Goal: Task Accomplishment & Management: Use online tool/utility

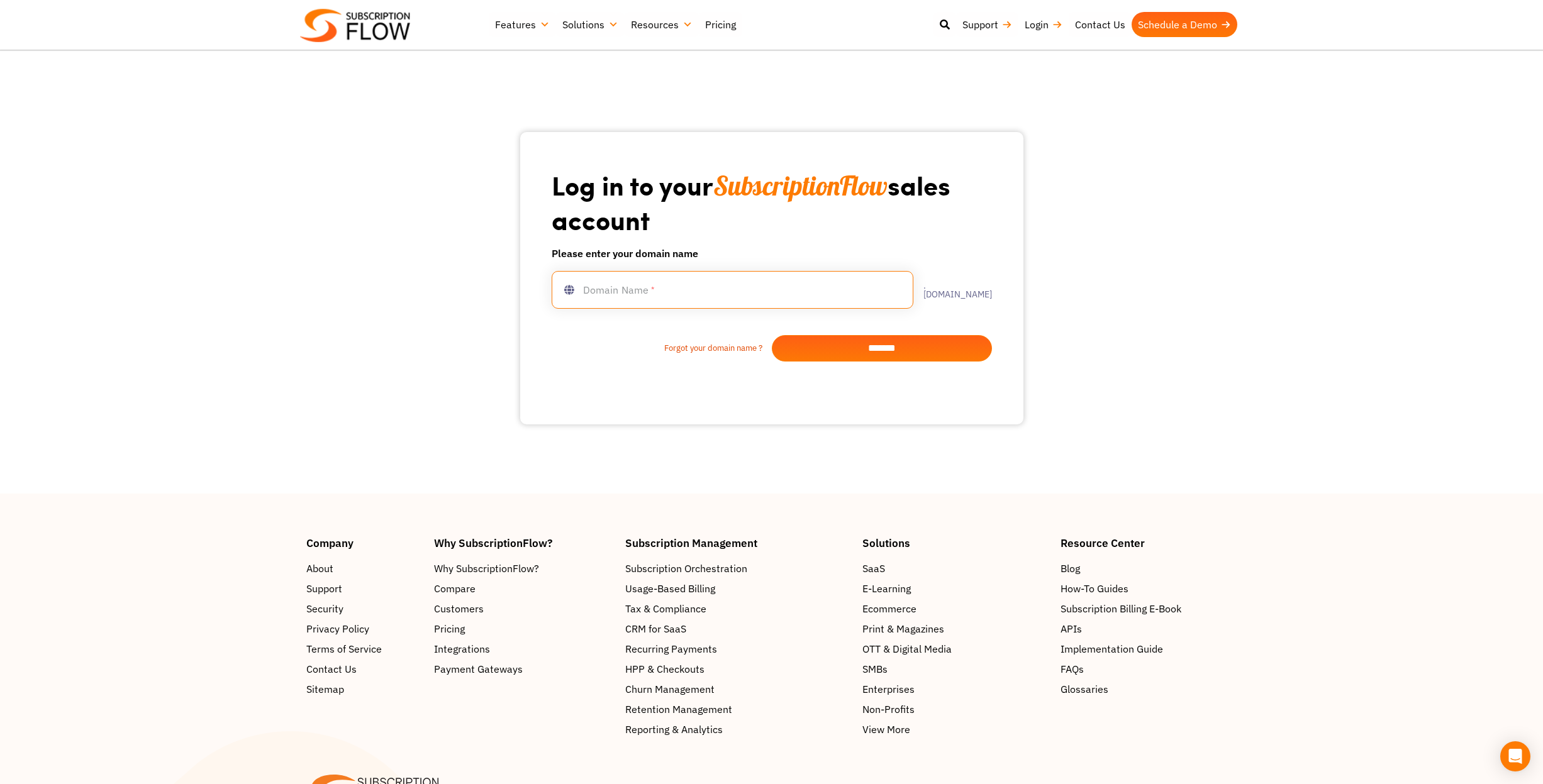
click at [637, 297] on input "text" at bounding box center [732, 290] width 362 height 38
type input "**********"
click at [900, 347] on input "*******" at bounding box center [882, 348] width 220 height 27
